Goal: Task Accomplishment & Management: Manage account settings

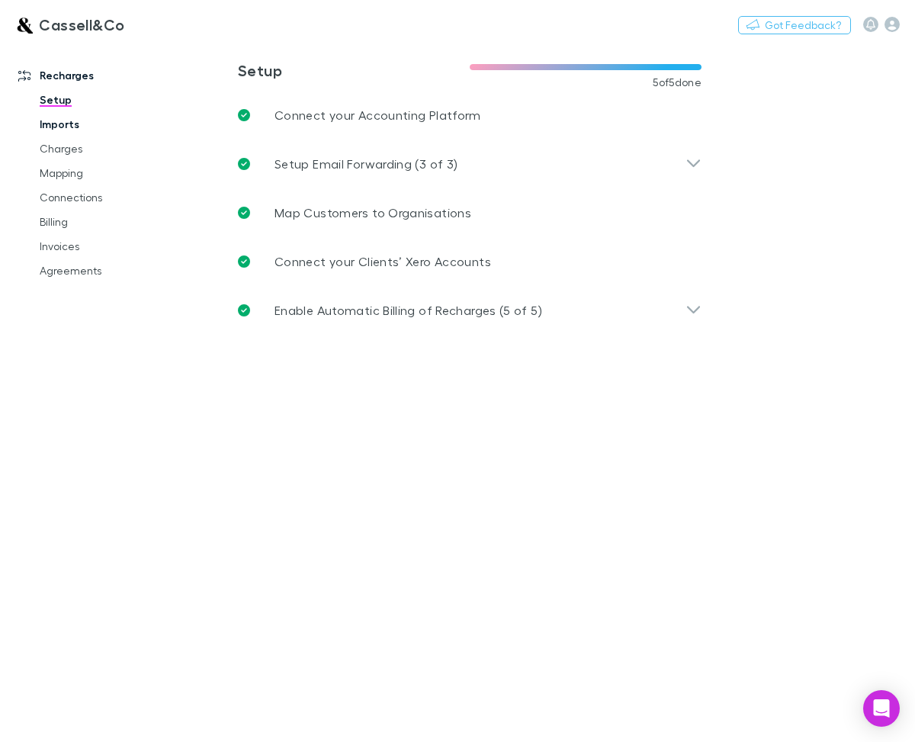
click at [60, 128] on link "Imports" at bounding box center [102, 124] width 156 height 24
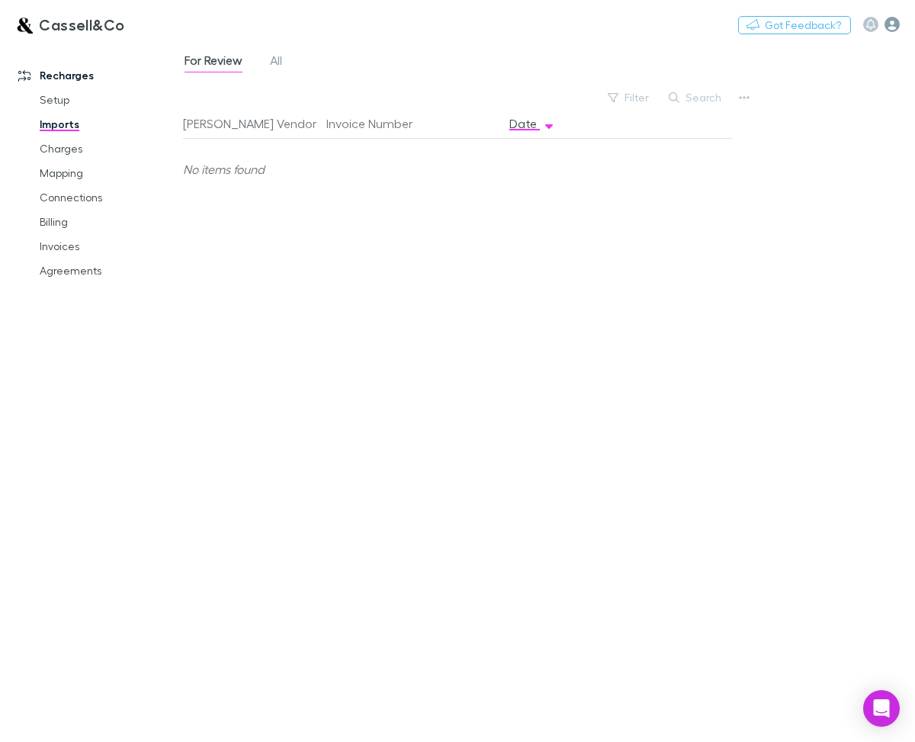
click at [897, 27] on icon "button" at bounding box center [891, 24] width 15 height 15
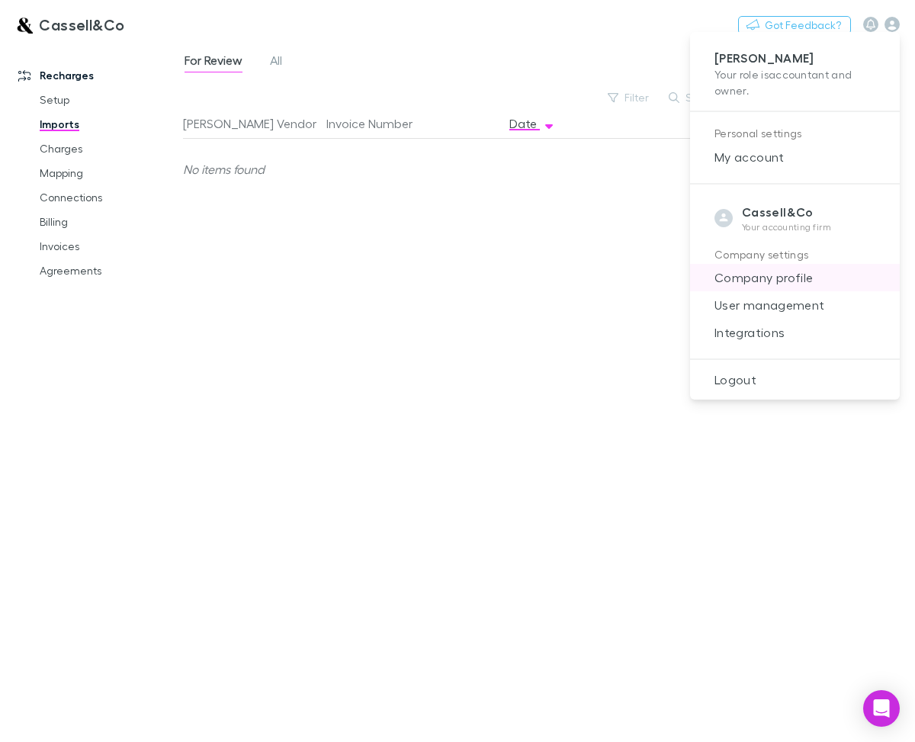
click at [768, 278] on span "Company profile" at bounding box center [794, 277] width 185 height 18
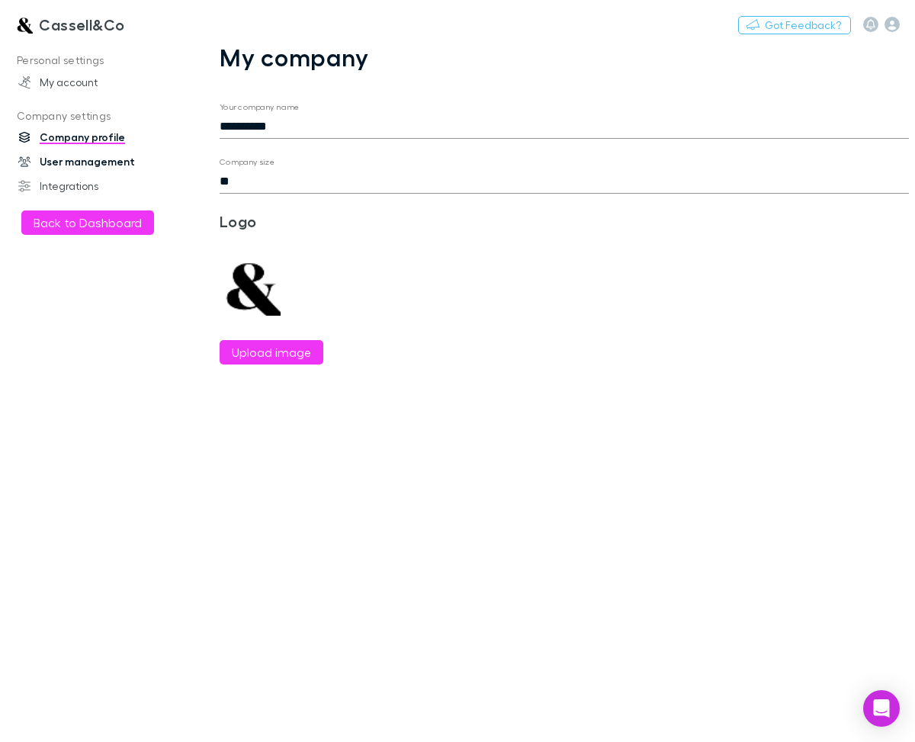
click at [104, 168] on link "User management" at bounding box center [91, 161] width 177 height 24
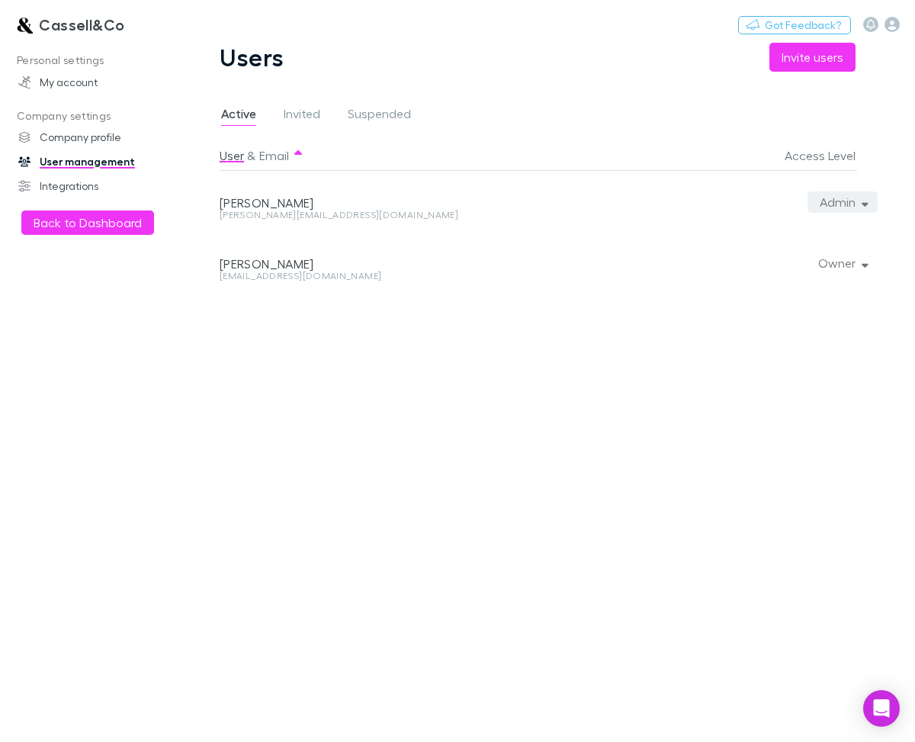
click at [849, 199] on button "Admin" at bounding box center [842, 201] width 70 height 21
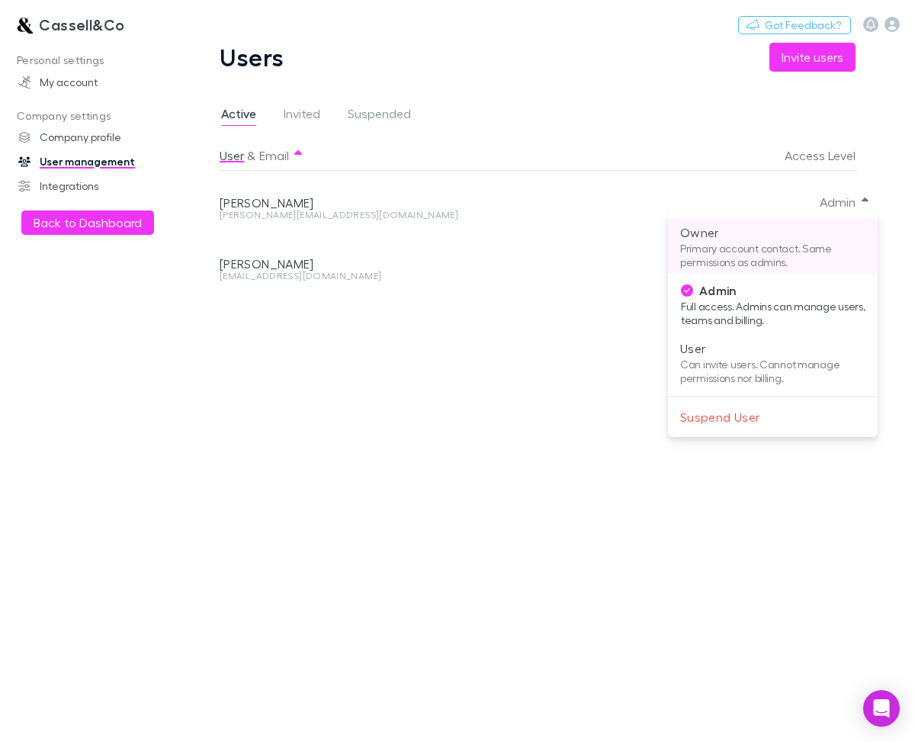
click at [753, 235] on p "Owner" at bounding box center [772, 232] width 185 height 18
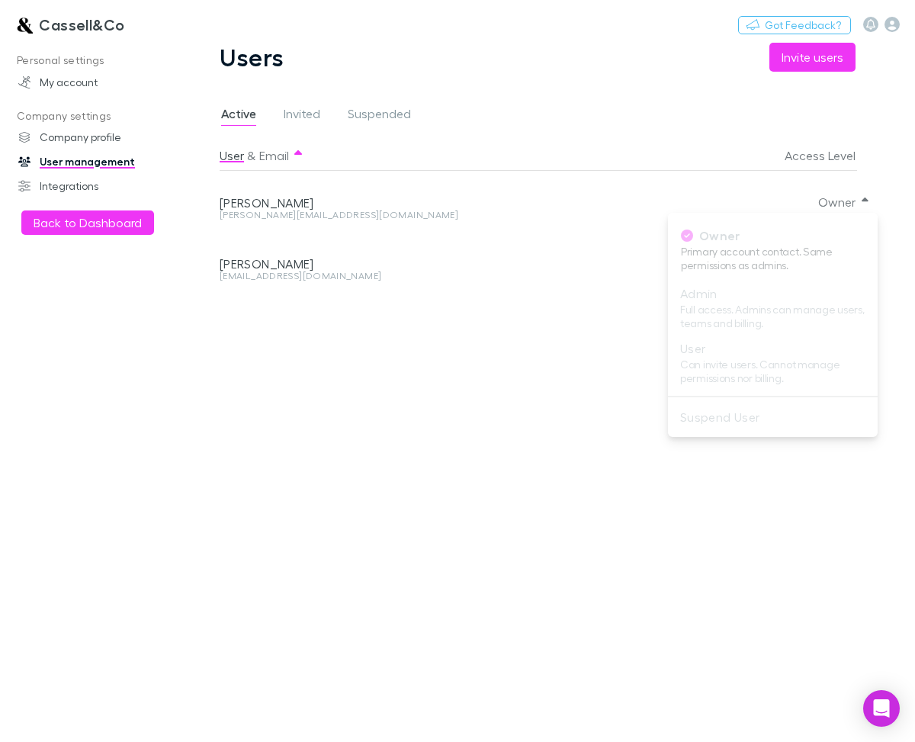
click at [587, 269] on div at bounding box center [457, 371] width 915 height 742
click at [843, 265] on button "Owner" at bounding box center [842, 262] width 72 height 21
click at [742, 237] on div at bounding box center [457, 371] width 915 height 742
click at [290, 114] on span "Invited" at bounding box center [302, 116] width 37 height 20
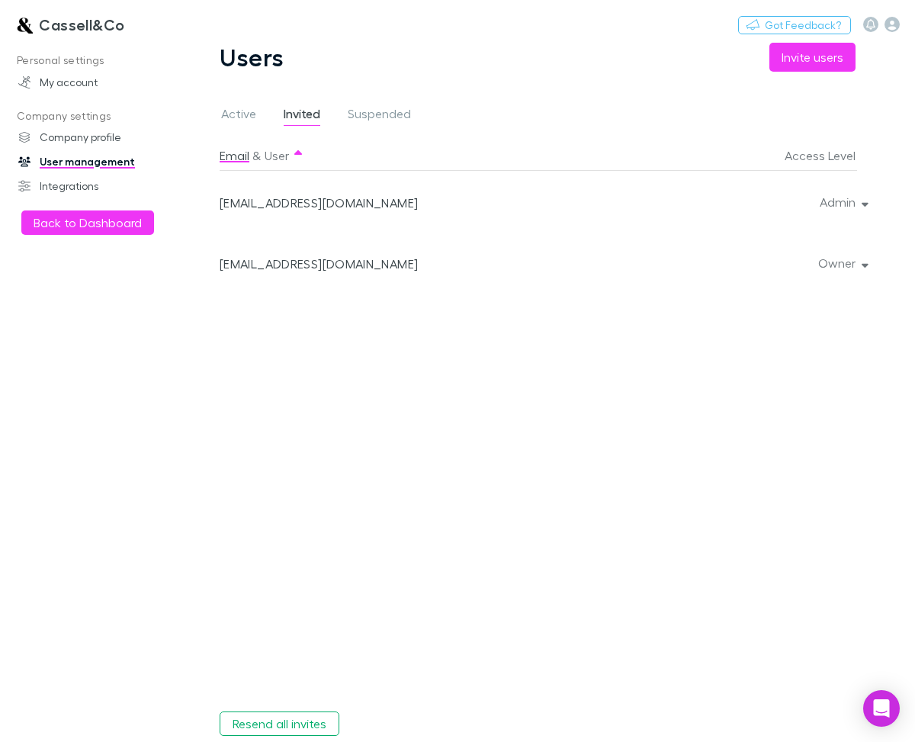
click at [252, 114] on span "Active" at bounding box center [238, 116] width 35 height 20
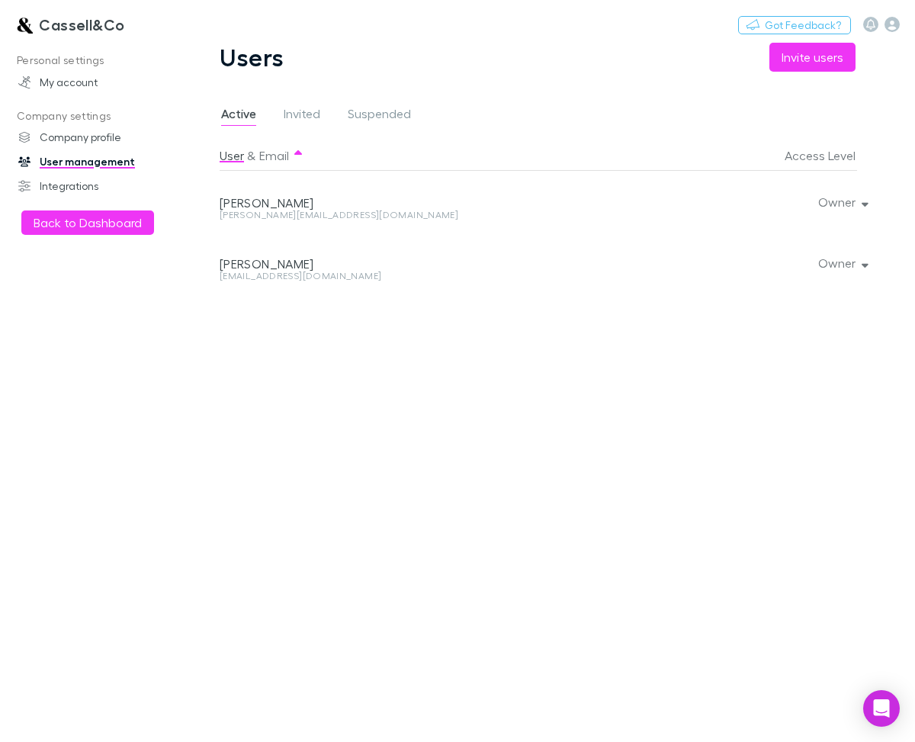
click at [229, 111] on span "Active" at bounding box center [238, 116] width 35 height 20
click at [844, 199] on button "Owner" at bounding box center [842, 201] width 72 height 21
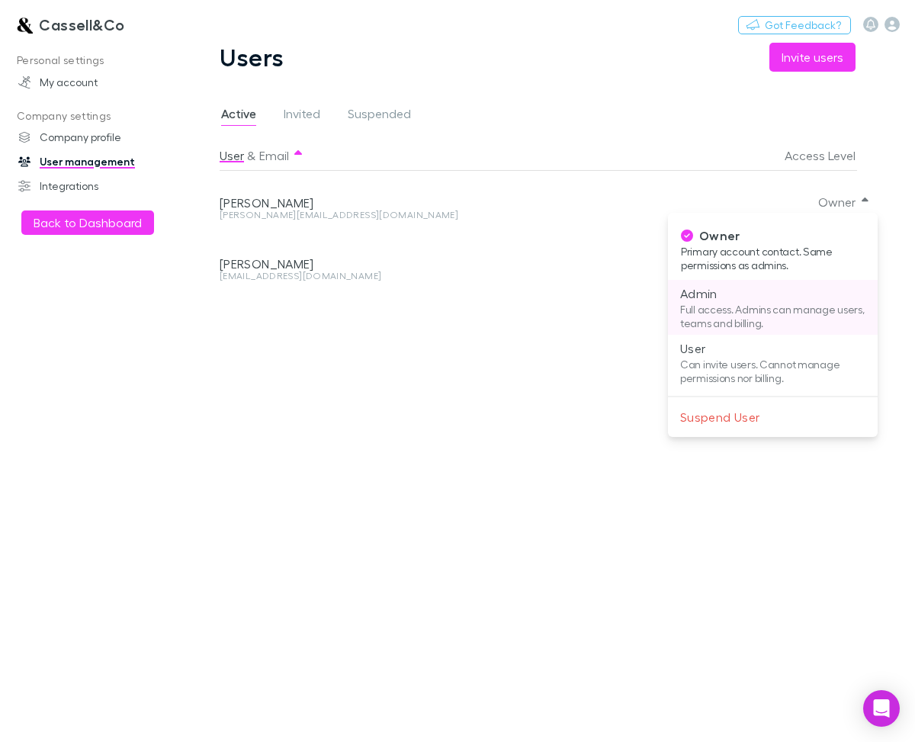
click at [746, 311] on p "Full access. Admins can manage users, teams and billing." at bounding box center [772, 316] width 185 height 27
click at [302, 113] on div at bounding box center [457, 371] width 915 height 742
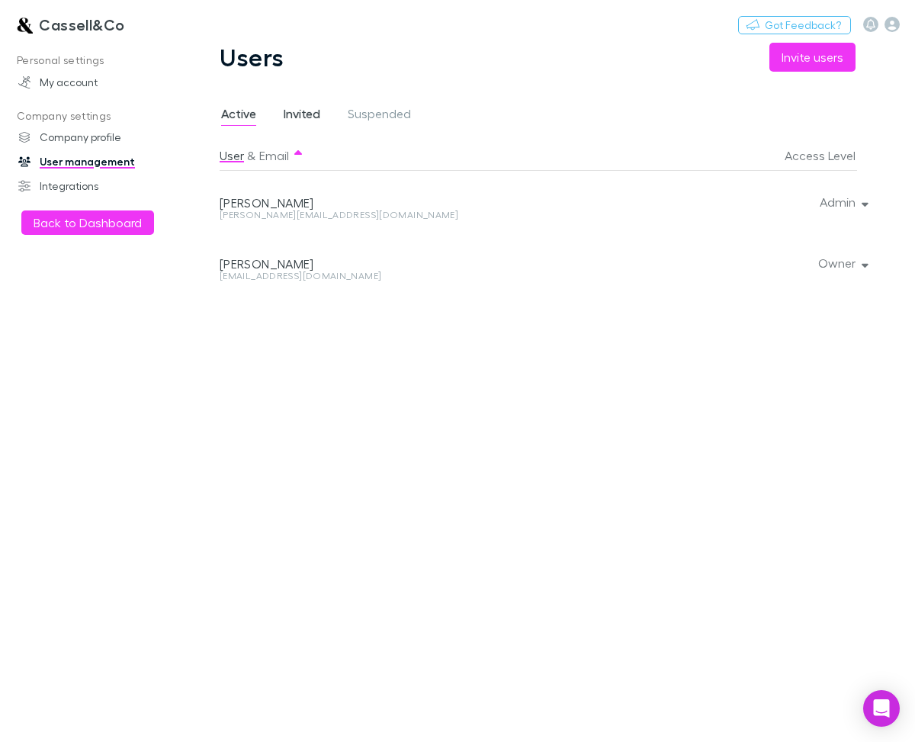
click at [305, 114] on span "Invited" at bounding box center [302, 116] width 37 height 20
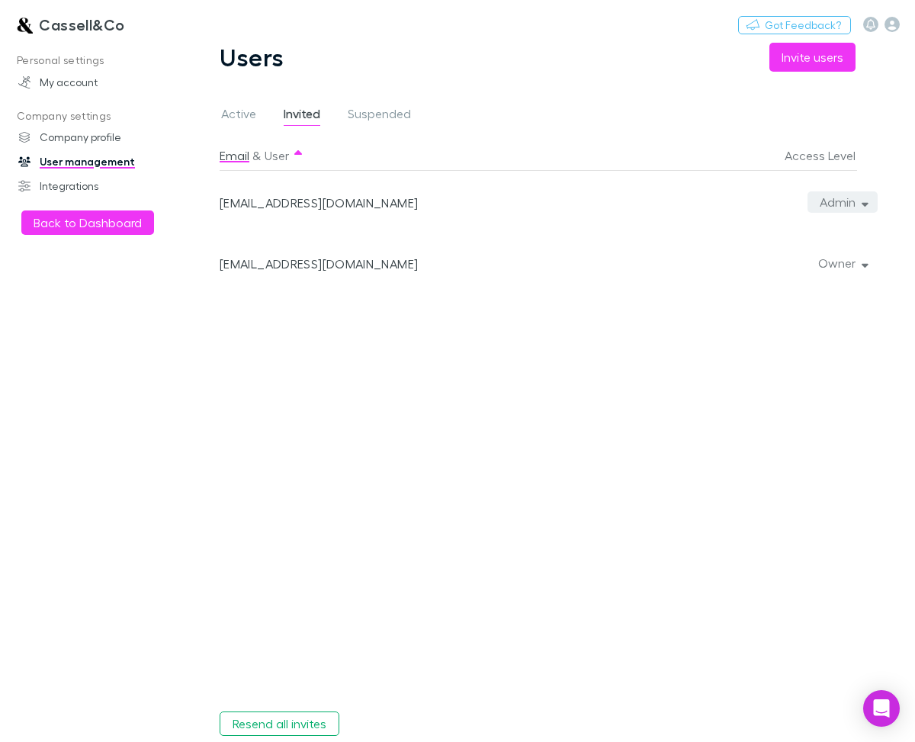
click at [839, 200] on button "Admin" at bounding box center [842, 201] width 70 height 21
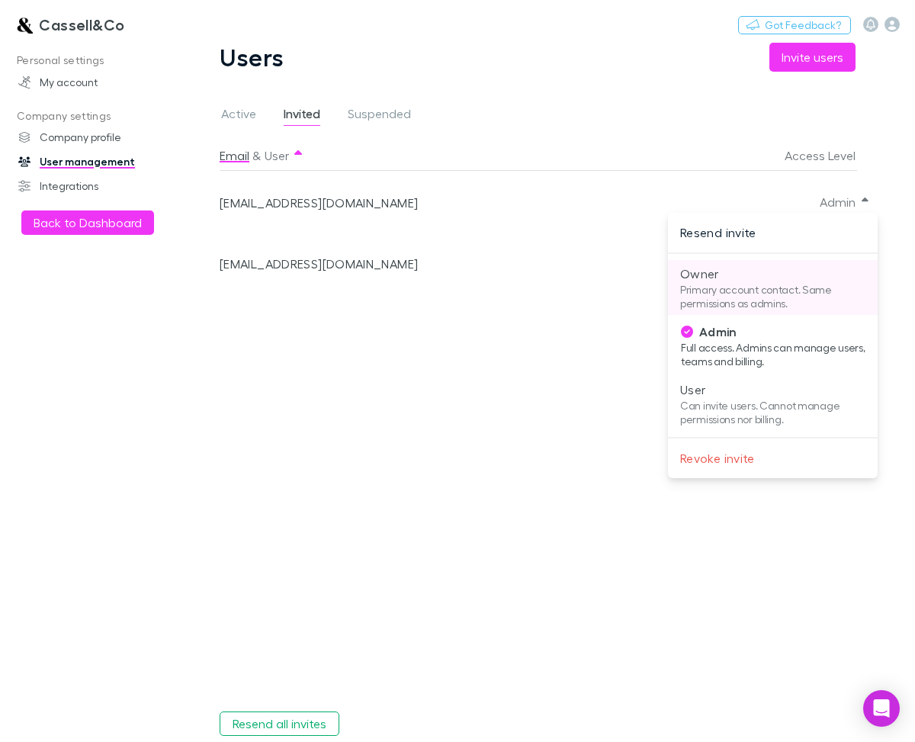
click at [742, 283] on p "Primary account contact. Same permissions as admins." at bounding box center [772, 296] width 185 height 27
click at [348, 205] on div at bounding box center [457, 371] width 915 height 742
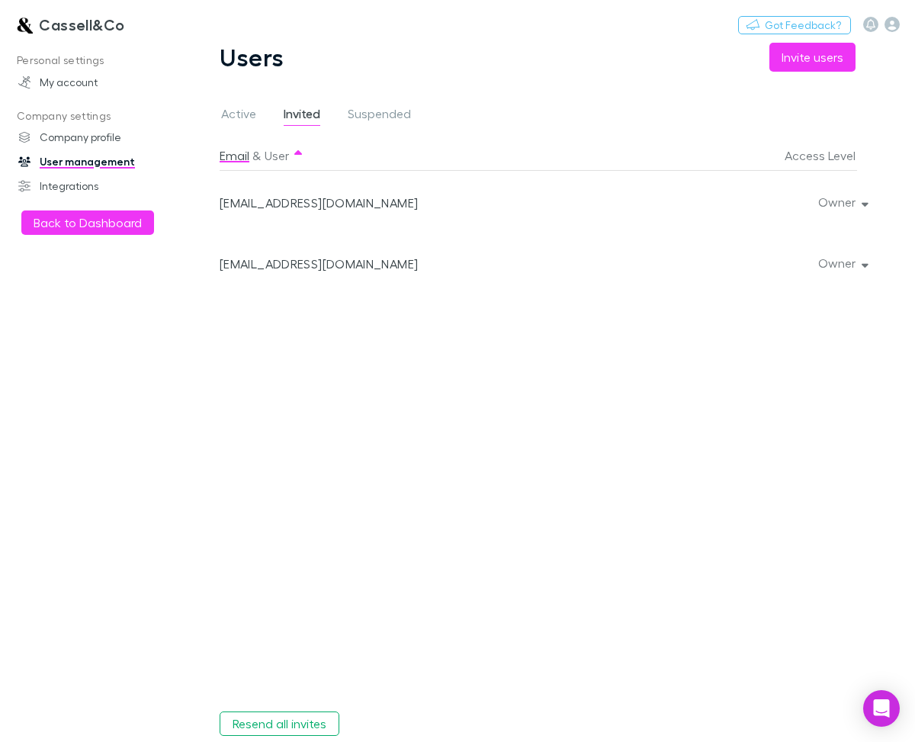
click at [329, 201] on div "[EMAIL_ADDRESS][DOMAIN_NAME]" at bounding box center [415, 202] width 391 height 15
click at [824, 204] on button "Owner" at bounding box center [842, 201] width 72 height 21
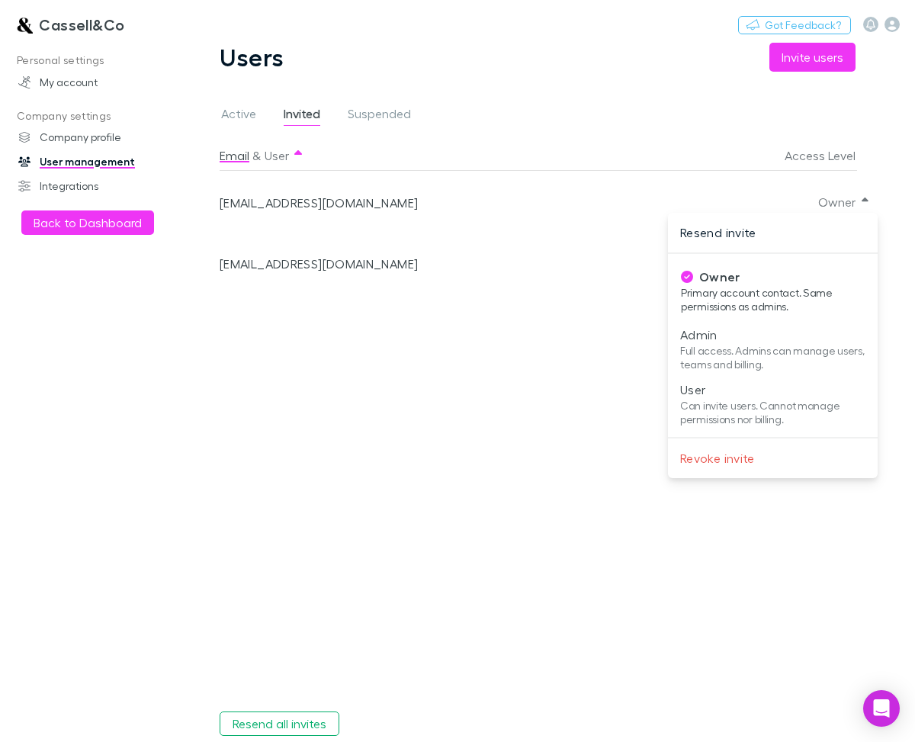
click at [454, 521] on div at bounding box center [457, 371] width 915 height 742
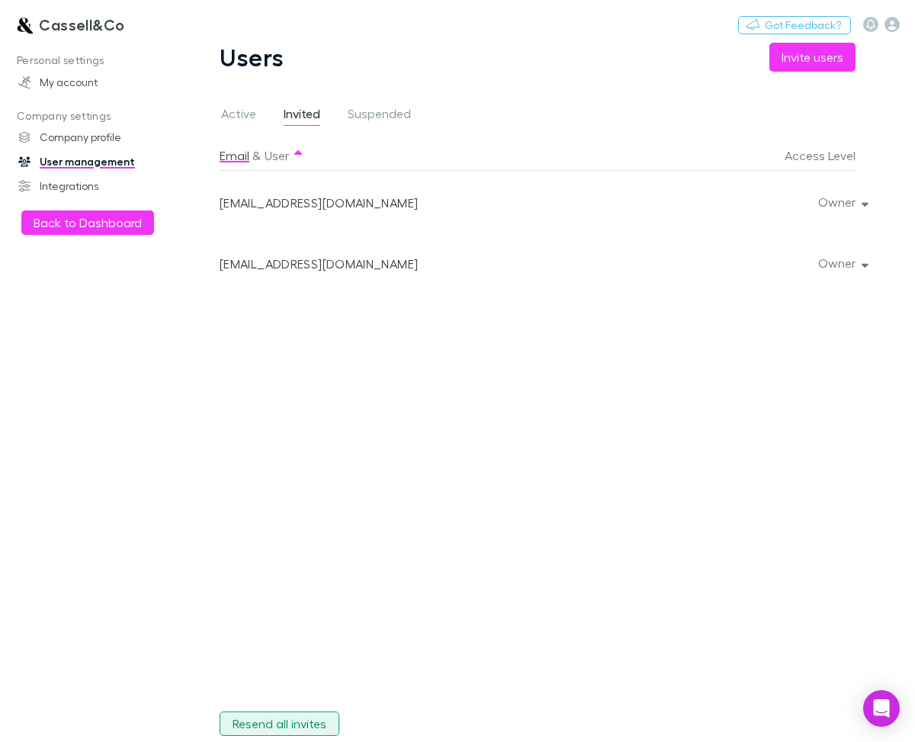
click at [300, 607] on button "Resend all invites" at bounding box center [280, 723] width 120 height 24
click at [855, 201] on button "Owner" at bounding box center [842, 201] width 72 height 21
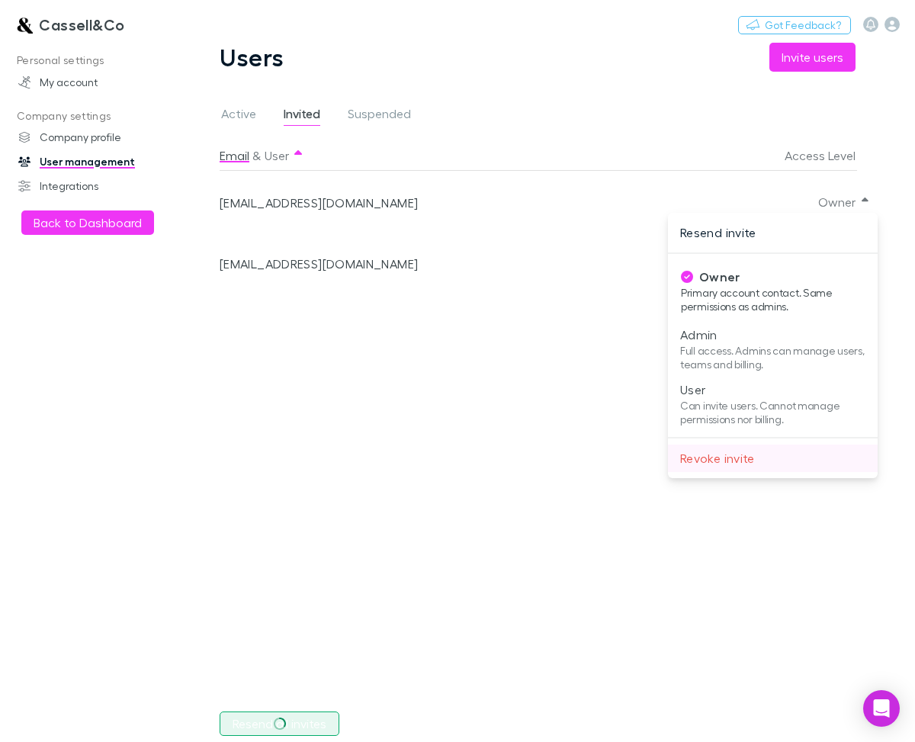
click at [727, 461] on p "Revoke invite" at bounding box center [772, 458] width 185 height 18
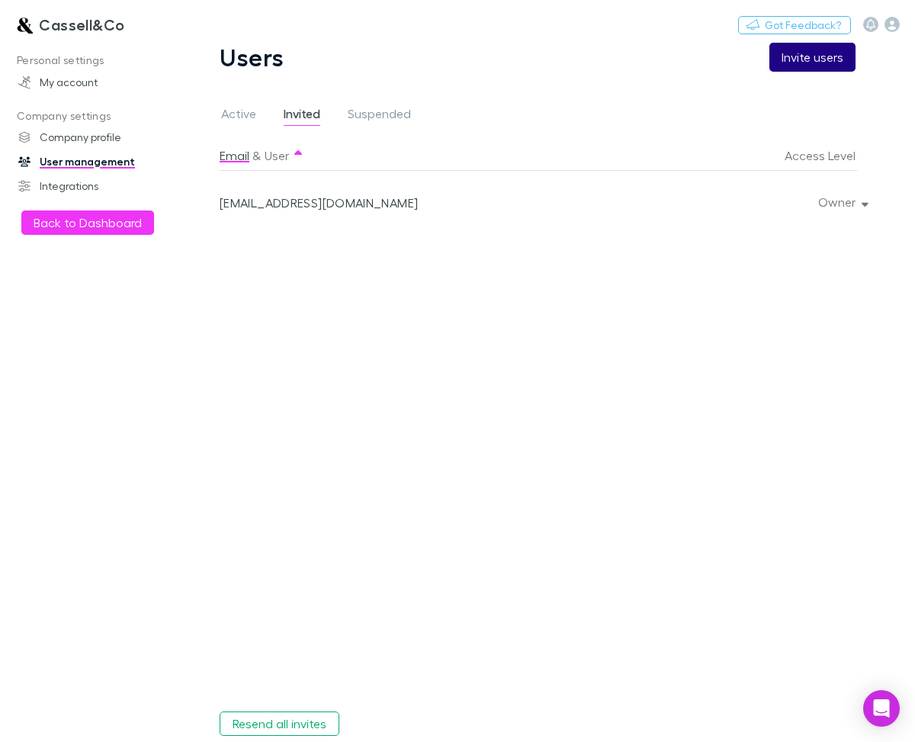
click at [811, 56] on button "Invite users" at bounding box center [812, 57] width 86 height 29
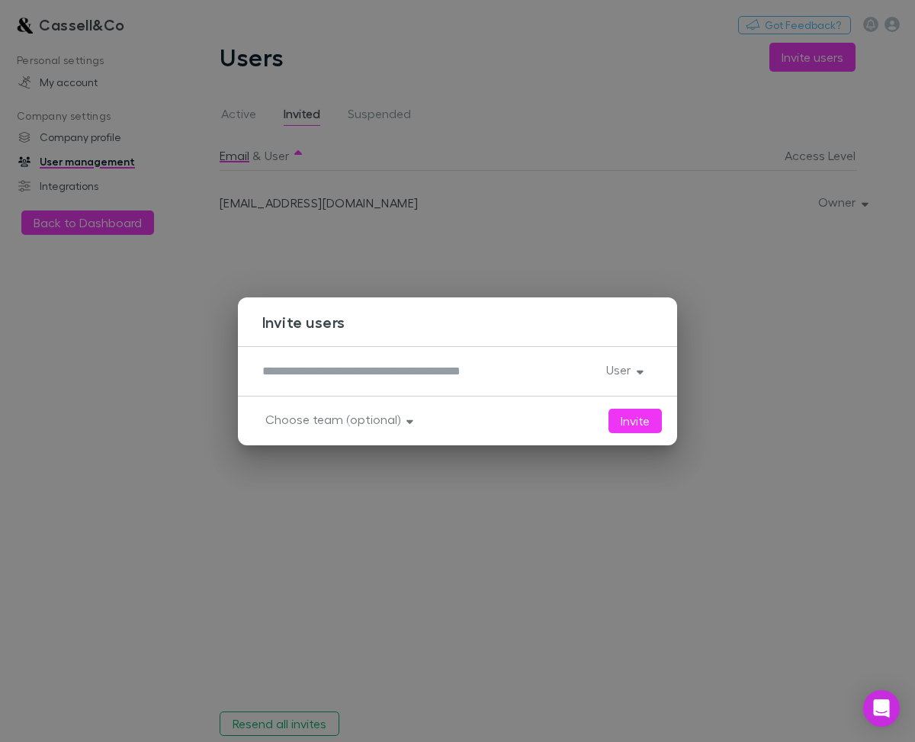
click at [311, 367] on textarea at bounding box center [428, 371] width 332 height 18
type textarea "**********"
click at [643, 364] on icon "button" at bounding box center [640, 369] width 7 height 11
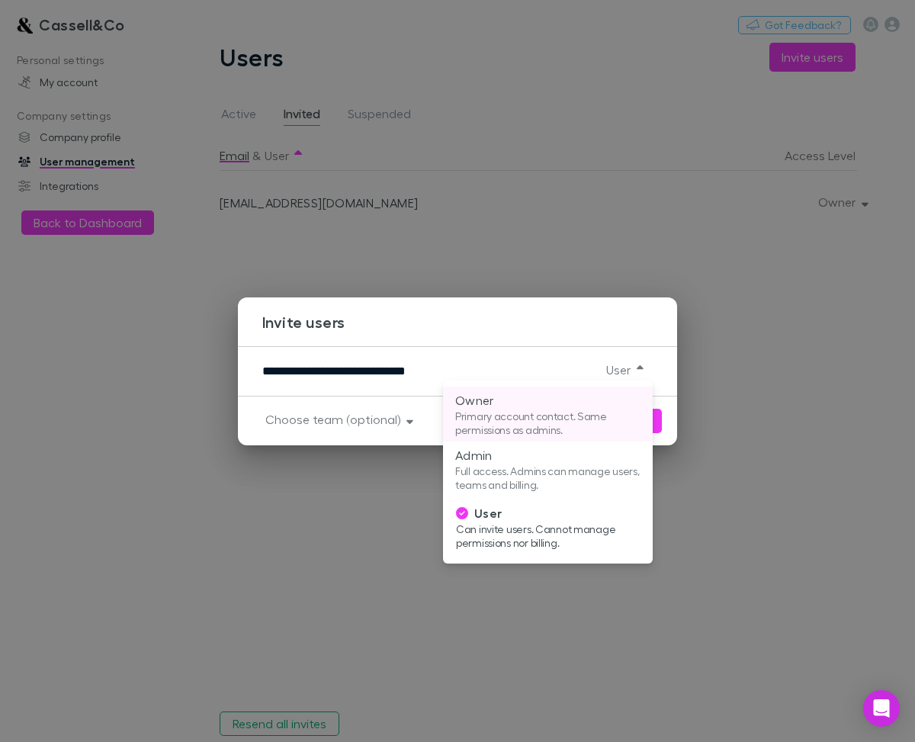
click at [566, 413] on p "Primary account contact. Same permissions as admins." at bounding box center [547, 422] width 185 height 27
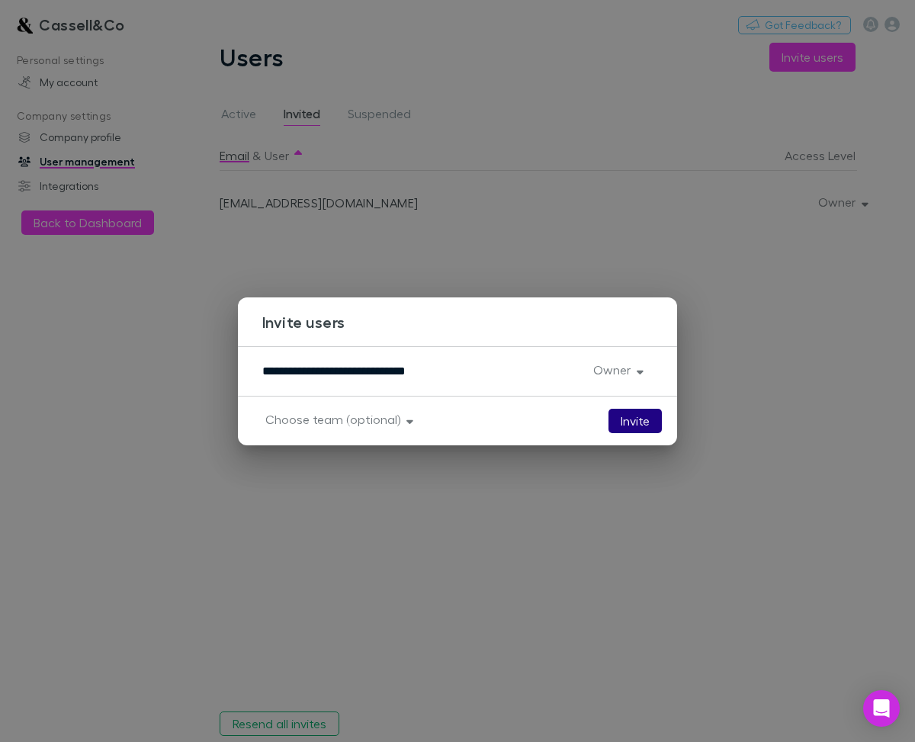
click at [621, 414] on button "Invite" at bounding box center [634, 421] width 53 height 24
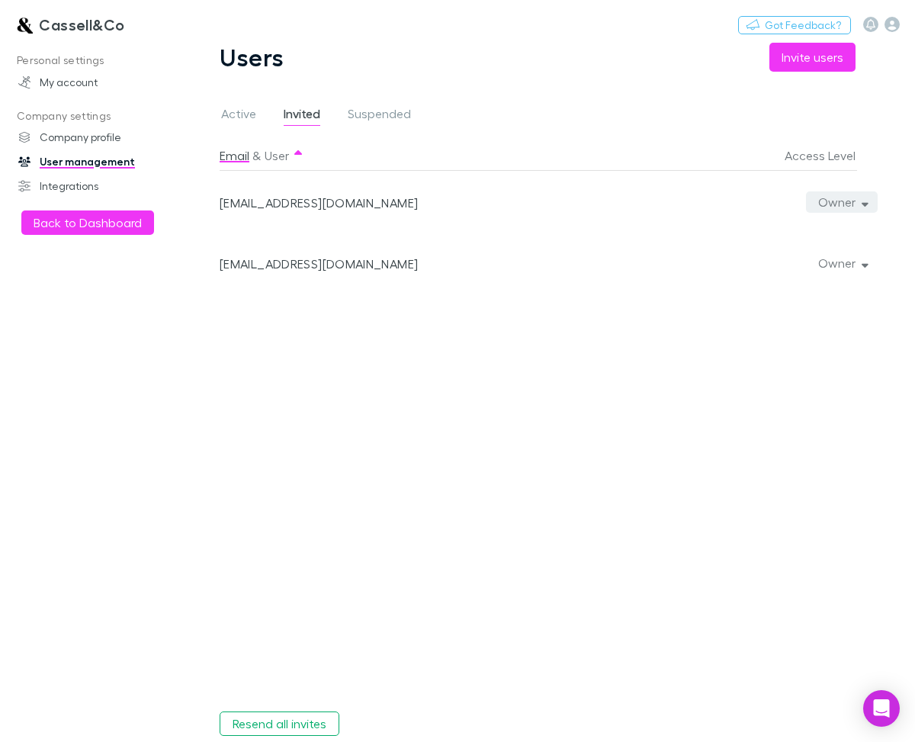
click at [849, 197] on button "Owner" at bounding box center [842, 201] width 72 height 21
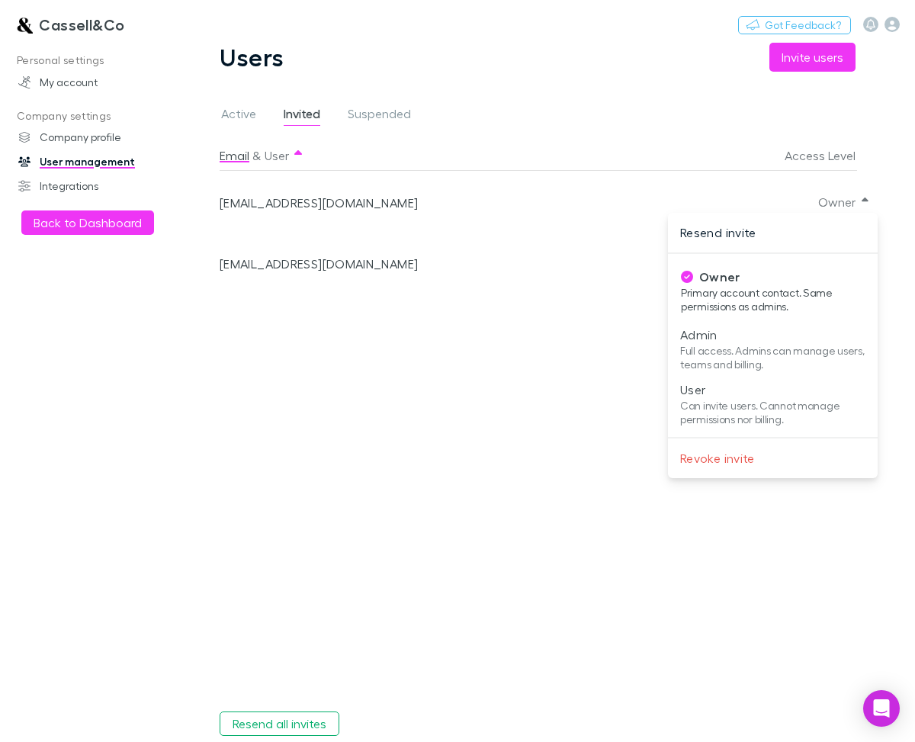
click at [740, 350] on p "Full access. Admins can manage users, teams and billing." at bounding box center [772, 357] width 185 height 27
drag, startPoint x: 448, startPoint y: 382, endPoint x: 252, endPoint y: 195, distance: 270.7
click at [435, 375] on div at bounding box center [457, 371] width 915 height 742
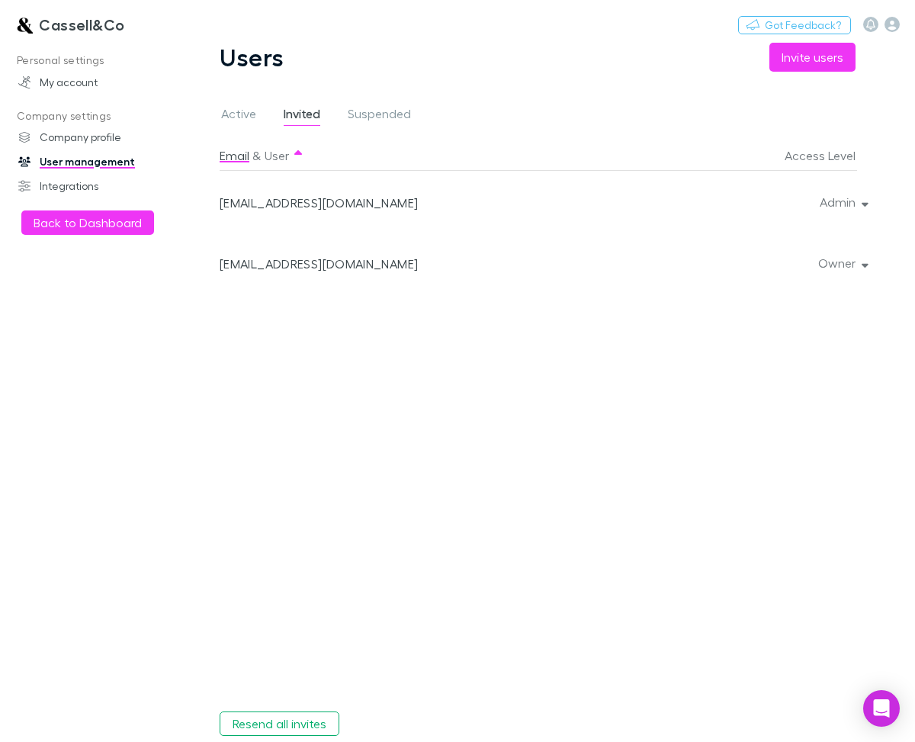
drag, startPoint x: 245, startPoint y: 152, endPoint x: 240, endPoint y: 130, distance: 23.3
click at [243, 149] on button "Email" at bounding box center [235, 155] width 30 height 30
click at [240, 121] on span "Active" at bounding box center [238, 116] width 35 height 20
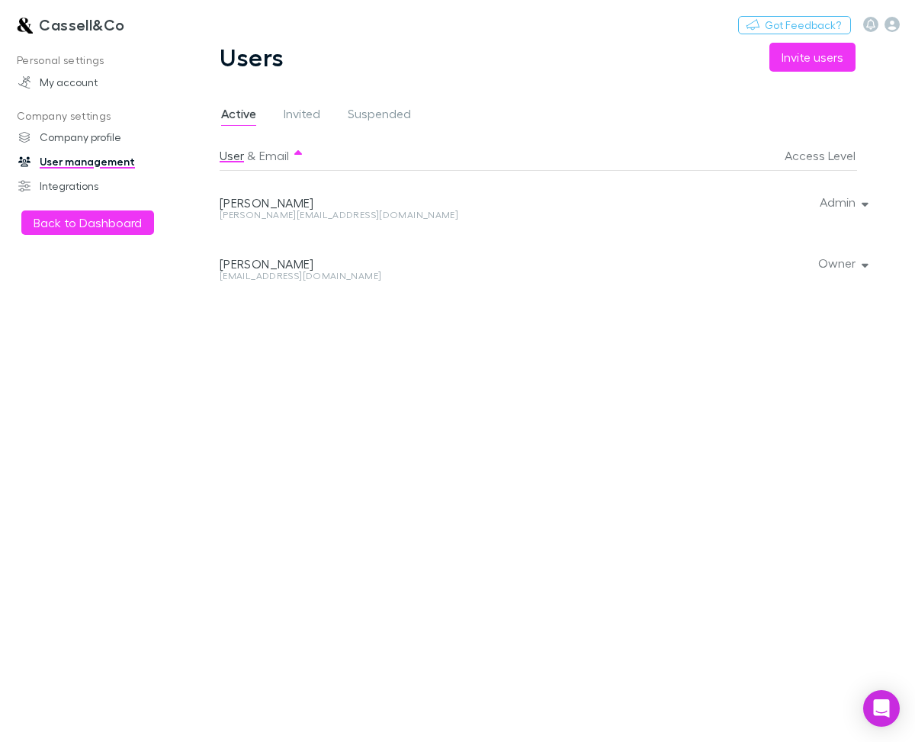
click at [864, 271] on div at bounding box center [861, 262] width 9 height 61
click at [862, 265] on div at bounding box center [861, 262] width 9 height 61
click at [844, 265] on button "Owner" at bounding box center [842, 262] width 72 height 21
click at [717, 368] on ul "Owner Primary account contact. Same permissions as admins. Admin Full access. A…" at bounding box center [773, 386] width 210 height 212
click at [445, 313] on div at bounding box center [457, 371] width 915 height 742
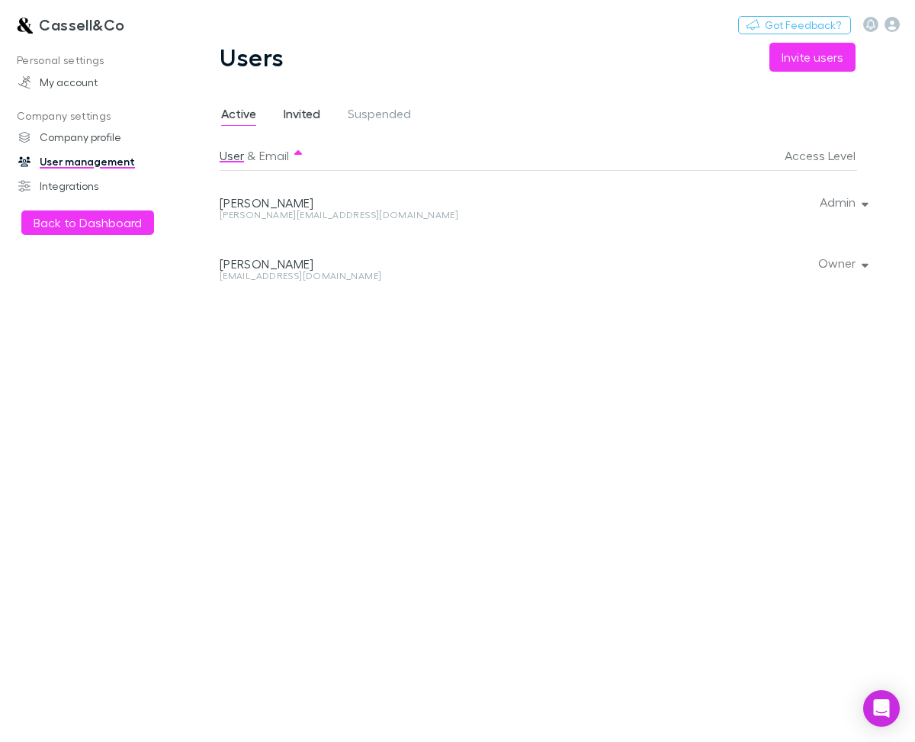
click at [303, 108] on span "Invited" at bounding box center [302, 116] width 37 height 20
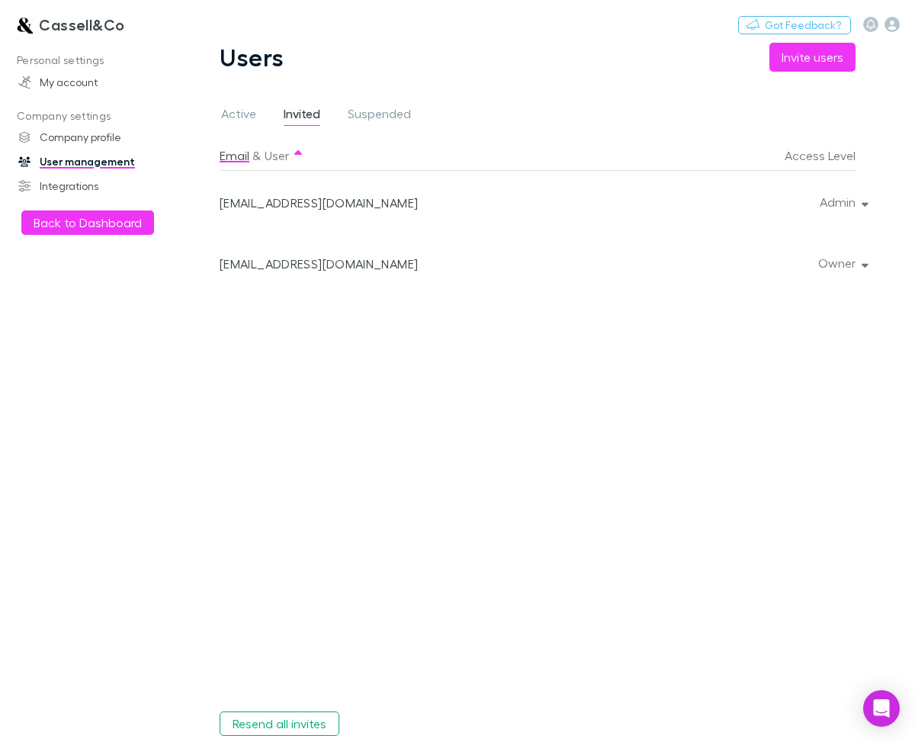
click at [432, 360] on div "Email & User Access Level [EMAIL_ADDRESS][DOMAIN_NAME] Admin [EMAIL_ADDRESS][DO…" at bounding box center [549, 419] width 659 height 559
click at [58, 80] on link "My account" at bounding box center [91, 82] width 177 height 24
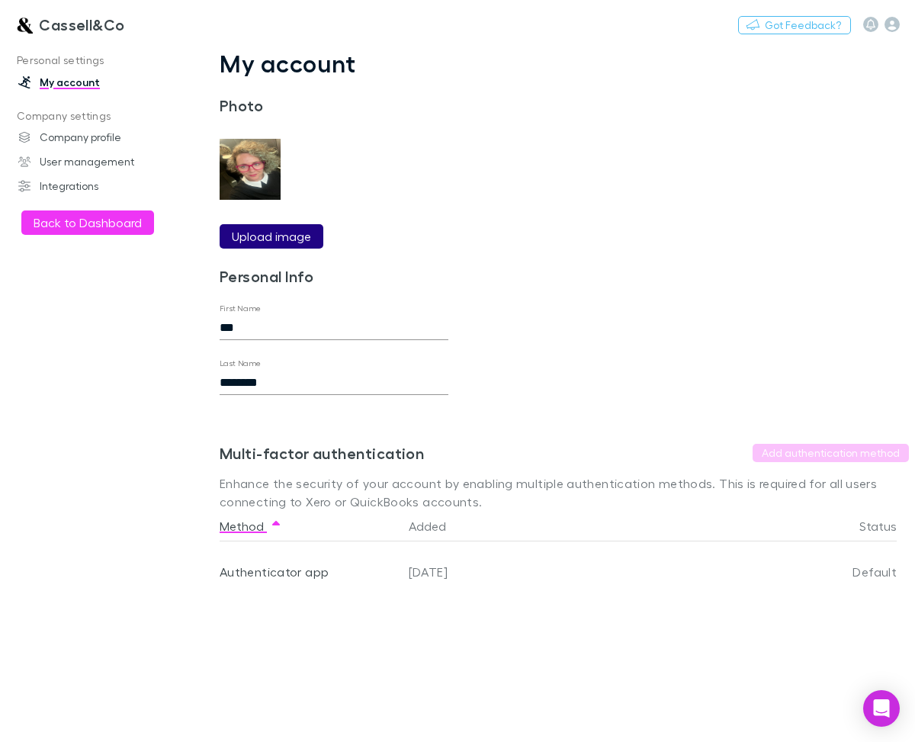
click at [300, 233] on label "Upload image" at bounding box center [271, 236] width 79 height 18
click at [0, 0] on input "Upload image" at bounding box center [0, 0] width 0 height 0
